Goal: Transaction & Acquisition: Book appointment/travel/reservation

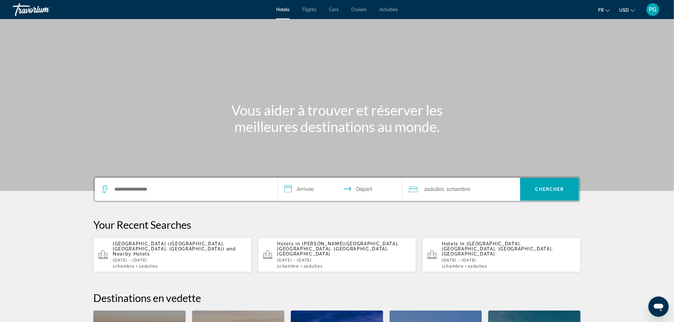
click at [629, 10] on button "USD USD ($) MXN (Mex$) CAD (Can$) GBP (£) EUR (€) AUD (A$) NZD (NZ$) CNY (CN¥)" at bounding box center [627, 9] width 16 height 9
click at [617, 38] on button "CAD (Can$)" at bounding box center [615, 42] width 32 height 8
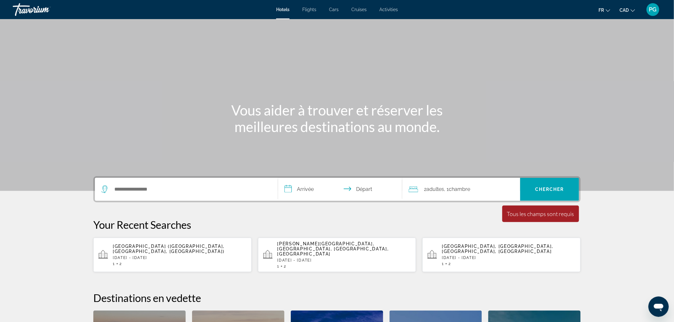
click at [336, 10] on span "Cars" at bounding box center [334, 9] width 10 height 5
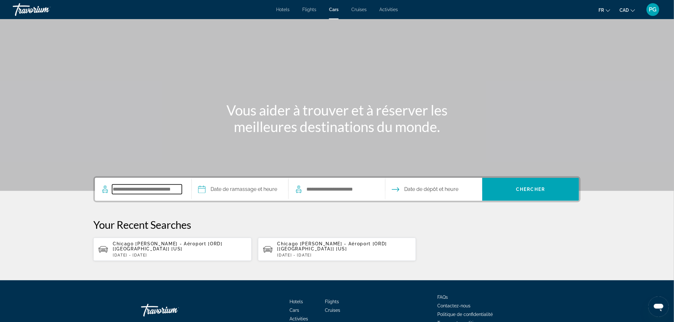
click at [143, 189] on input "Search pickup location" at bounding box center [147, 190] width 70 height 10
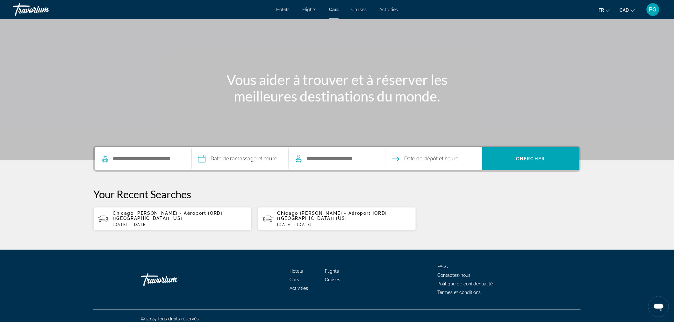
click at [145, 215] on span "Chicago [PERSON_NAME] - Aéroport [ORD] [[GEOGRAPHIC_DATA]] [US]" at bounding box center [168, 216] width 110 height 10
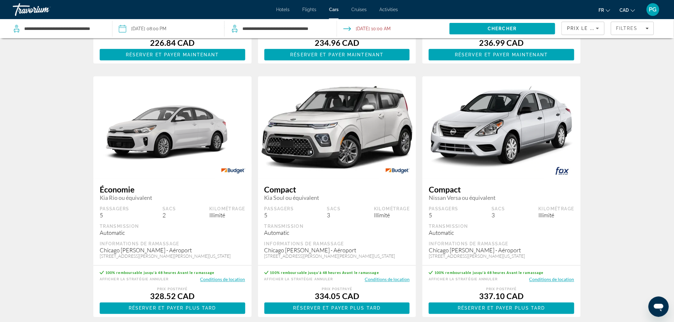
scroll to position [247, 0]
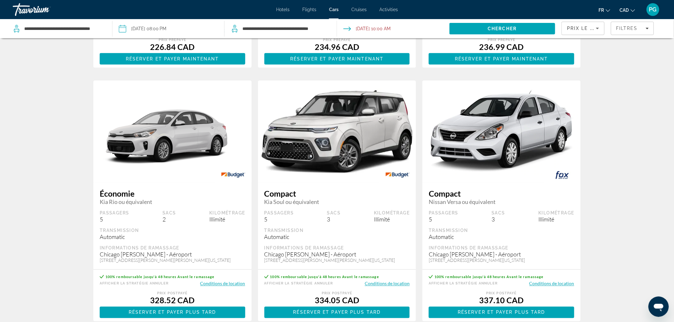
click at [593, 29] on span "Prix ​​le plus bas" at bounding box center [592, 28] width 50 height 5
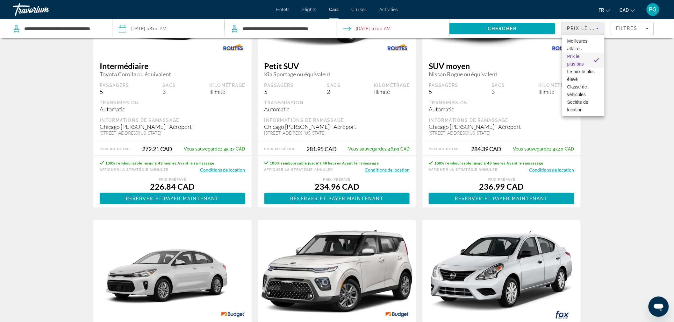
scroll to position [106, 0]
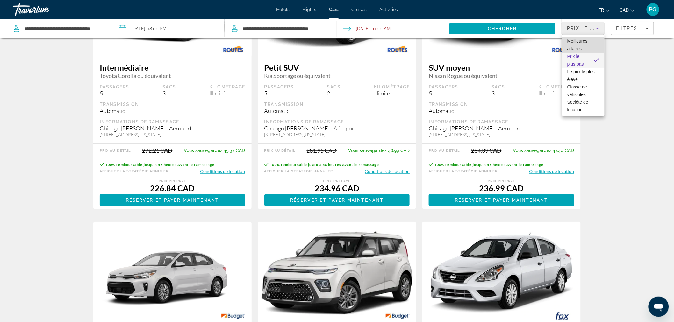
click at [579, 43] on span "Meilleures affaires" at bounding box center [577, 45] width 20 height 13
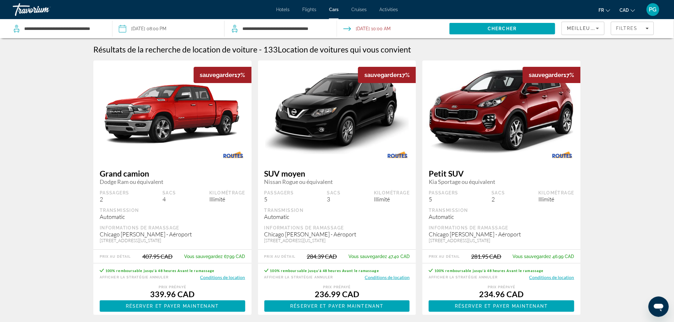
click at [401, 277] on button "Conditions de location" at bounding box center [387, 278] width 45 height 6
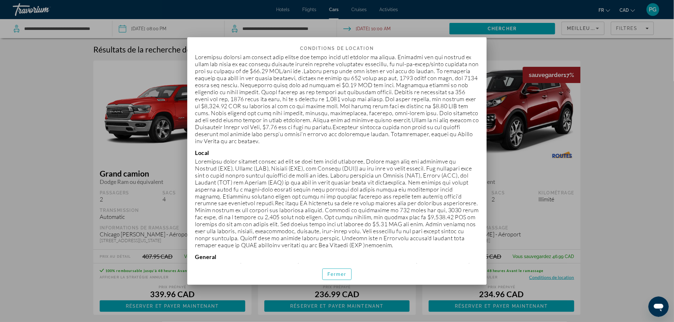
scroll to position [425, 0]
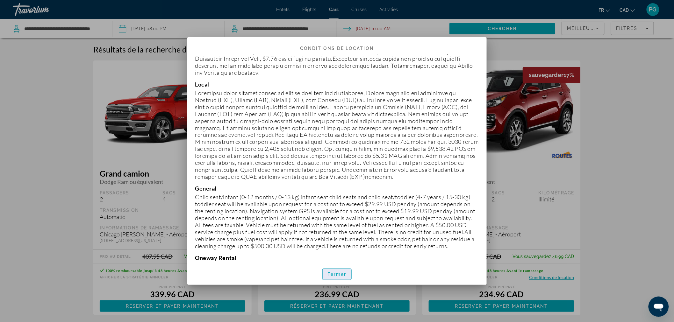
click at [342, 273] on span "Fermer" at bounding box center [336, 274] width 19 height 5
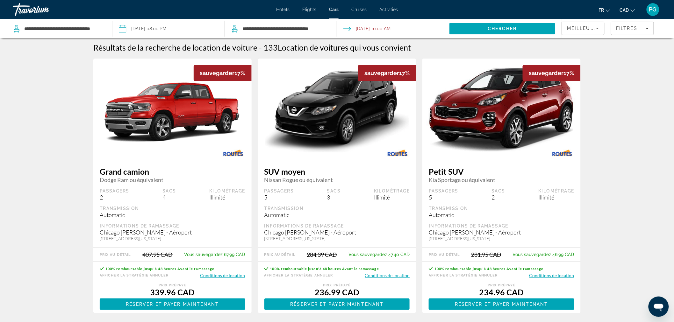
scroll to position [0, 0]
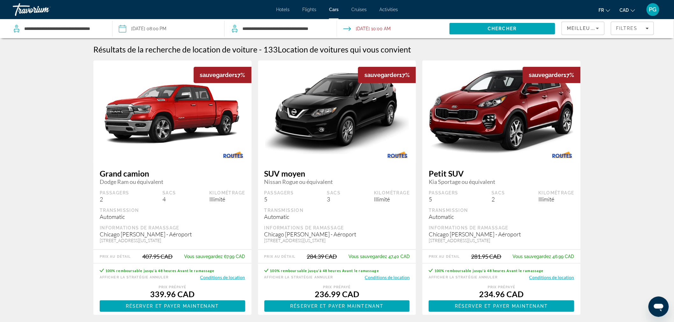
click at [649, 10] on span "PG" at bounding box center [653, 9] width 8 height 6
click at [610, 72] on button "Déconnexion" at bounding box center [614, 72] width 33 height 8
